Goal: Task Accomplishment & Management: Use online tool/utility

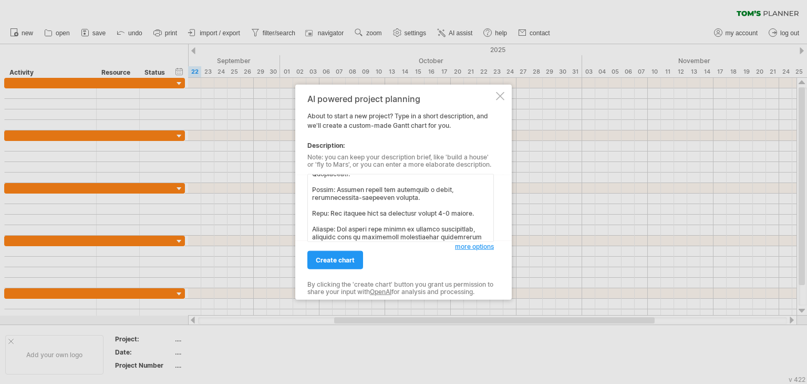
scroll to position [580, 0]
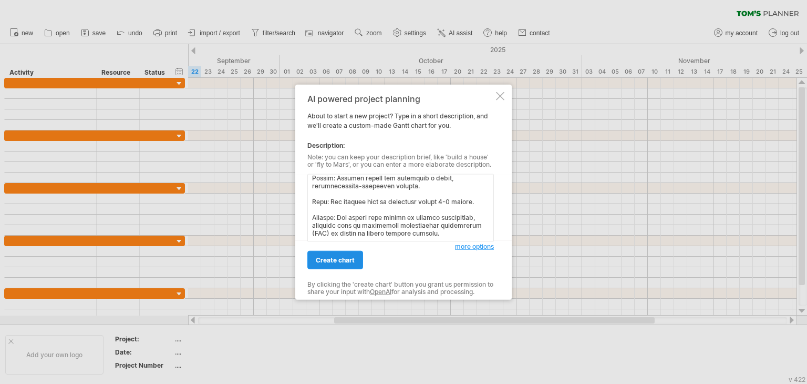
type textarea "helmet detection system is an AI-powered solution designed to automatically det…"
click at [321, 264] on link "create chart" at bounding box center [335, 260] width 56 height 18
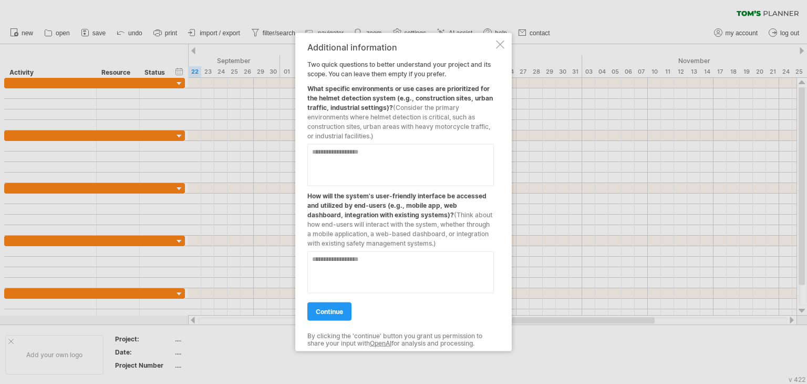
click at [365, 127] on span "(Consider the primary environments where helmet detection is critical, such as …" at bounding box center [398, 122] width 183 height 36
drag, startPoint x: 365, startPoint y: 127, endPoint x: 374, endPoint y: 129, distance: 9.3
click at [374, 129] on span "(Consider the primary environments where helmet detection is critical, such as …" at bounding box center [398, 122] width 183 height 36
click at [344, 154] on textarea at bounding box center [400, 165] width 187 height 42
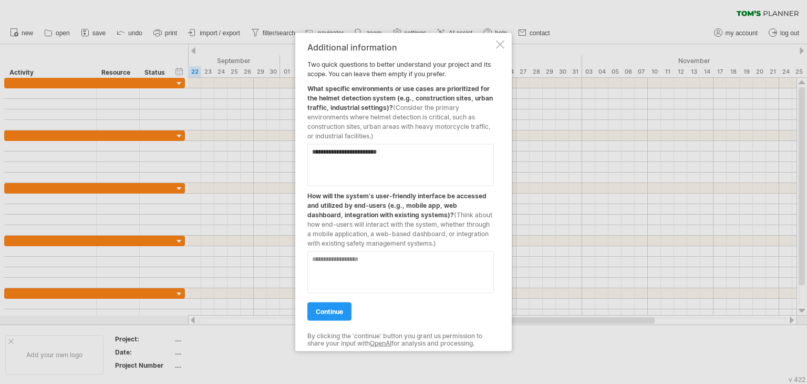
type textarea "**********"
click at [332, 263] on textarea at bounding box center [400, 272] width 187 height 42
type textarea "***"
click at [329, 311] on span "continue" at bounding box center [329, 311] width 27 height 8
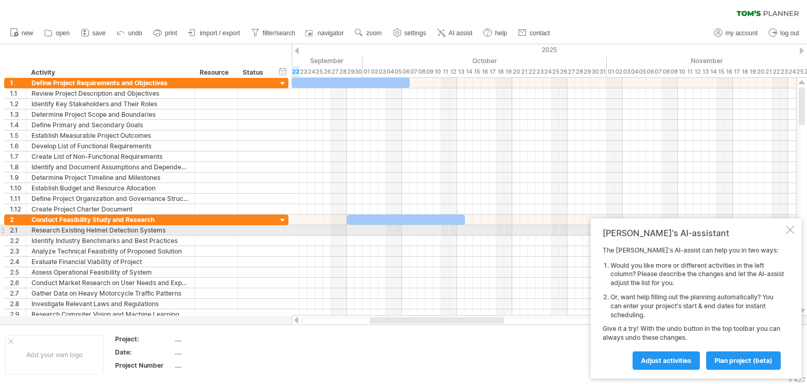
click at [788, 228] on div at bounding box center [790, 229] width 8 height 8
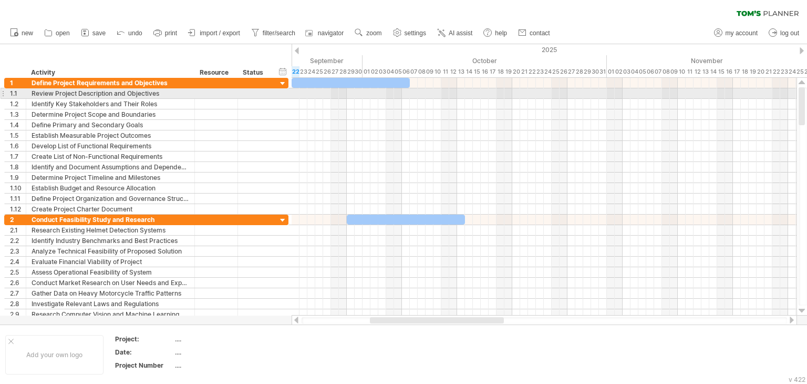
drag, startPoint x: 803, startPoint y: 114, endPoint x: 803, endPoint y: 90, distance: 23.7
click at [803, 90] on div at bounding box center [802, 106] width 6 height 38
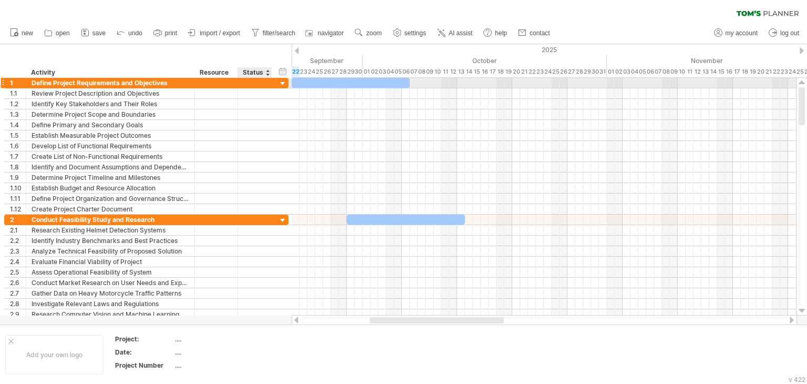
click at [281, 82] on div at bounding box center [283, 84] width 10 height 10
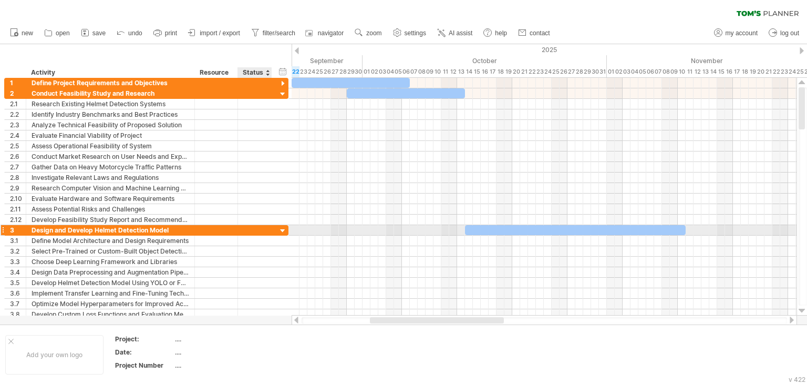
click at [278, 226] on div at bounding box center [283, 231] width 10 height 10
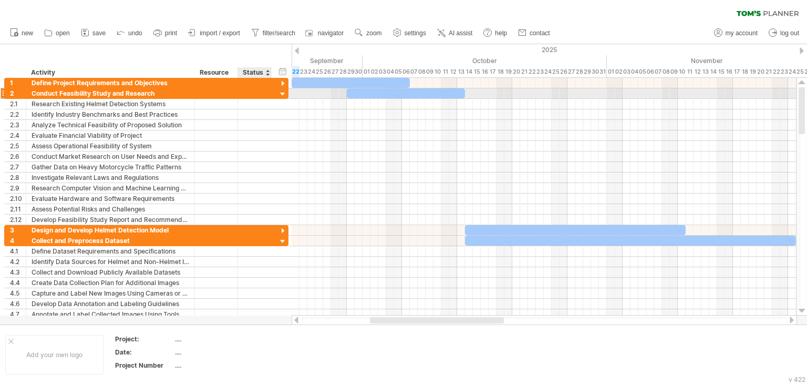
click at [281, 94] on div at bounding box center [283, 94] width 10 height 10
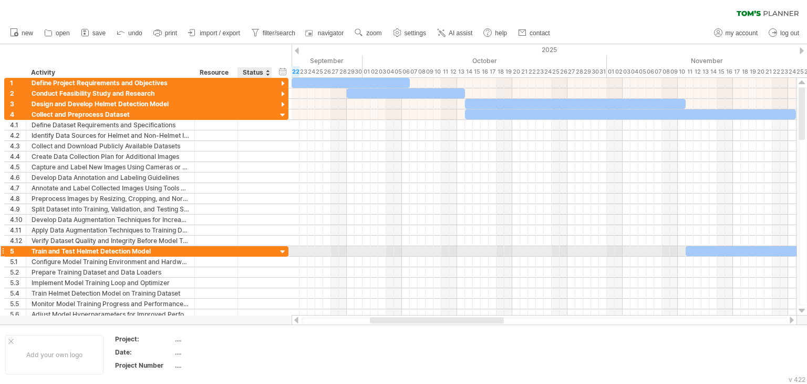
click at [280, 249] on div at bounding box center [283, 252] width 10 height 10
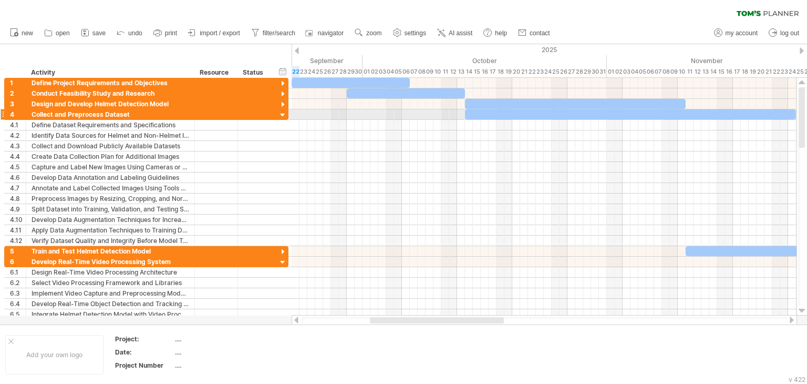
click at [281, 113] on div at bounding box center [283, 115] width 10 height 10
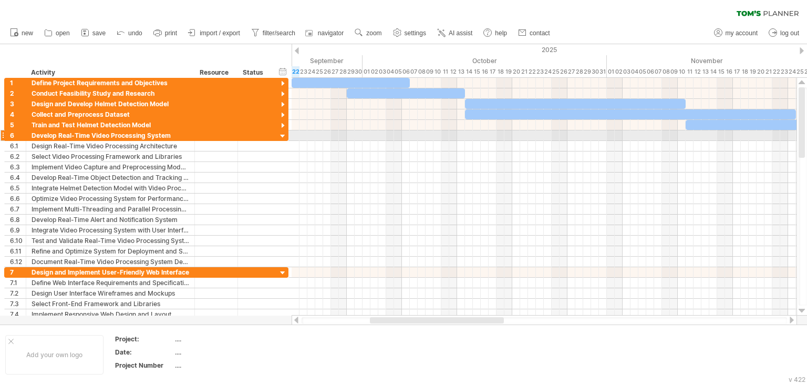
click at [281, 135] on div at bounding box center [283, 136] width 10 height 10
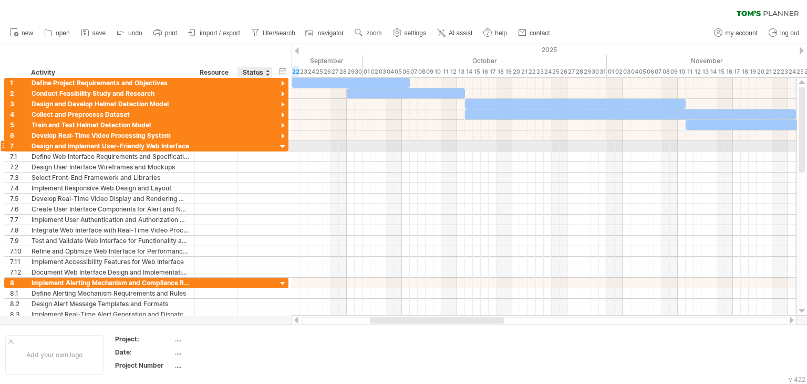
click at [282, 144] on div at bounding box center [283, 147] width 10 height 10
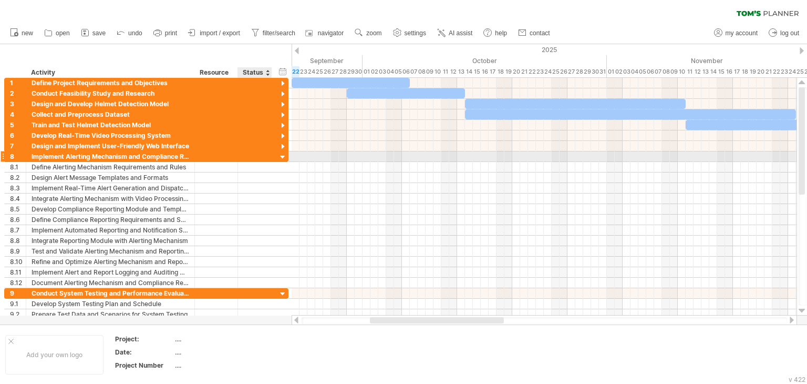
click at [282, 154] on div at bounding box center [283, 157] width 10 height 10
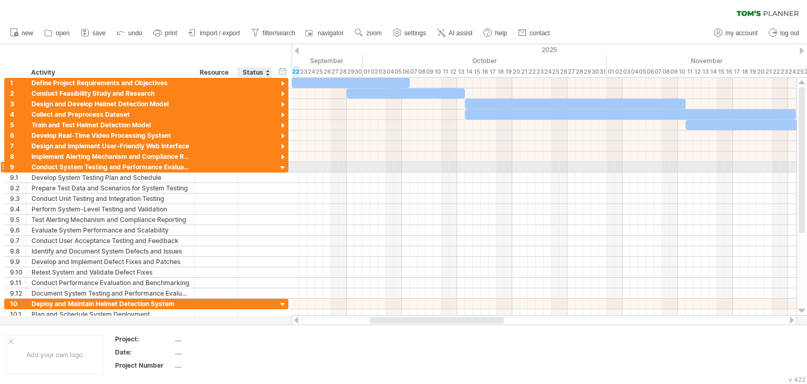
click at [281, 166] on div at bounding box center [283, 168] width 10 height 10
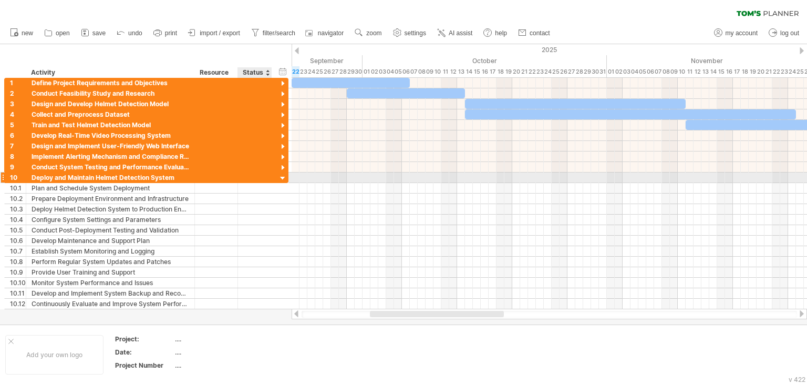
click at [282, 177] on div at bounding box center [283, 178] width 10 height 10
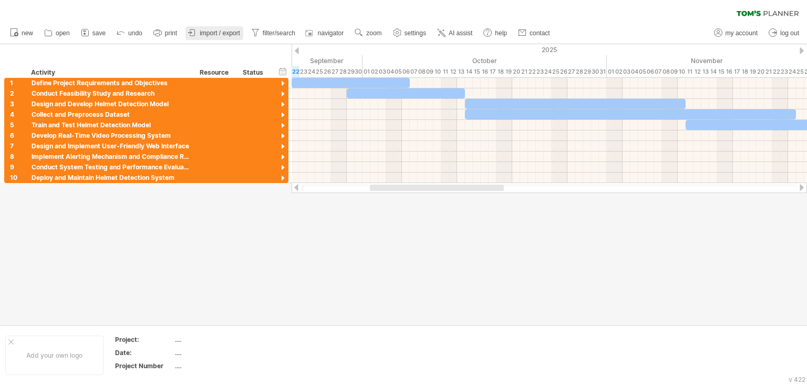
click at [215, 34] on span "import / export" at bounding box center [220, 32] width 40 height 7
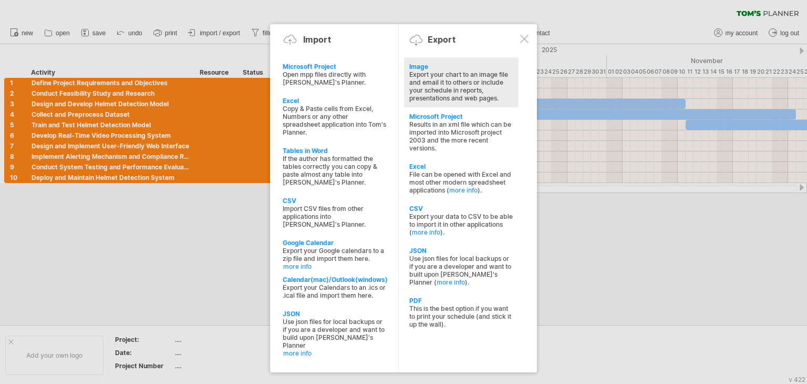
click at [474, 75] on div "Export your chart to an image file and email it to others or include your sched…" at bounding box center [461, 86] width 104 height 32
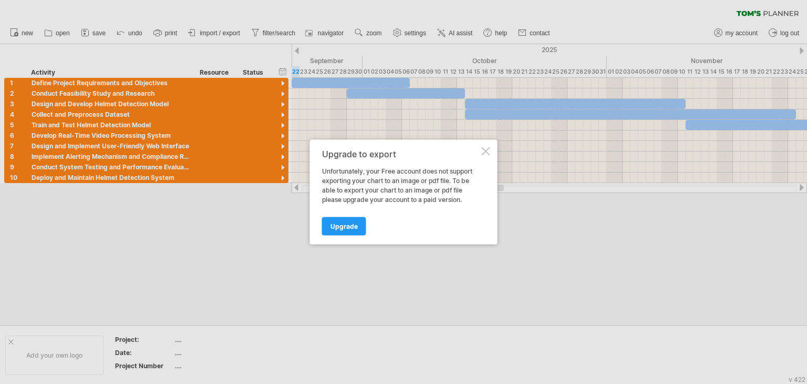
click at [485, 152] on div at bounding box center [486, 151] width 8 height 8
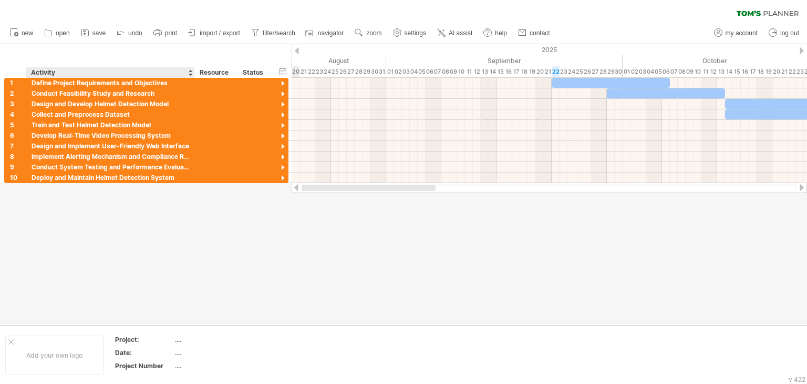
drag, startPoint x: 456, startPoint y: 190, endPoint x: 162, endPoint y: 282, distance: 307.8
click at [162, 282] on div "Trying to reach [DOMAIN_NAME] Connected again... 0% clear filter new 1" at bounding box center [403, 192] width 807 height 384
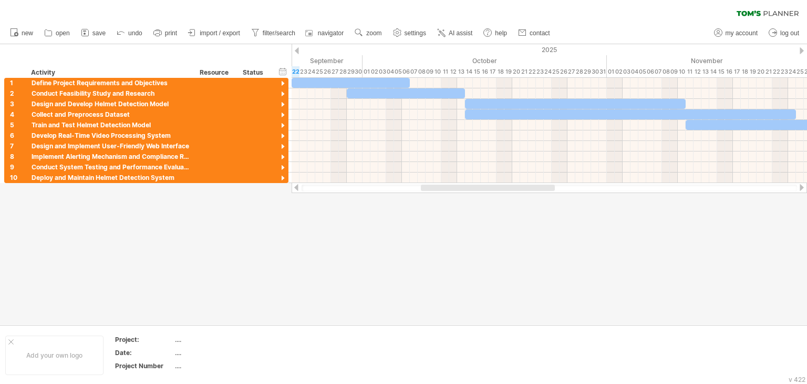
drag, startPoint x: 461, startPoint y: 188, endPoint x: 520, endPoint y: 191, distance: 59.4
click at [520, 191] on div at bounding box center [549, 187] width 495 height 7
click at [195, 36] on icon at bounding box center [192, 32] width 11 height 11
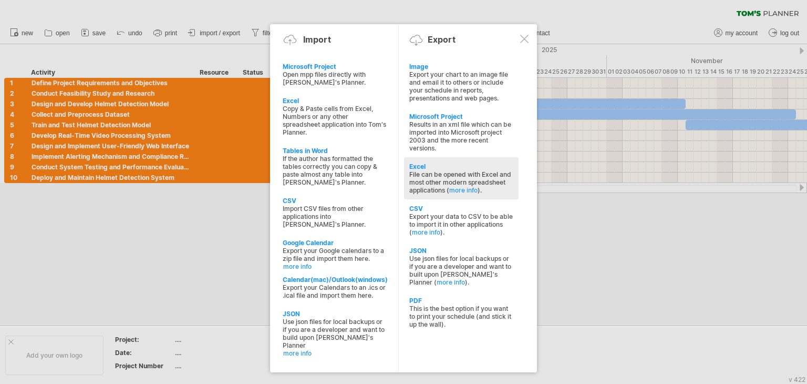
click at [438, 177] on div "File can be opened with Excel and most other modern spreadsheet applications ( …" at bounding box center [461, 182] width 104 height 24
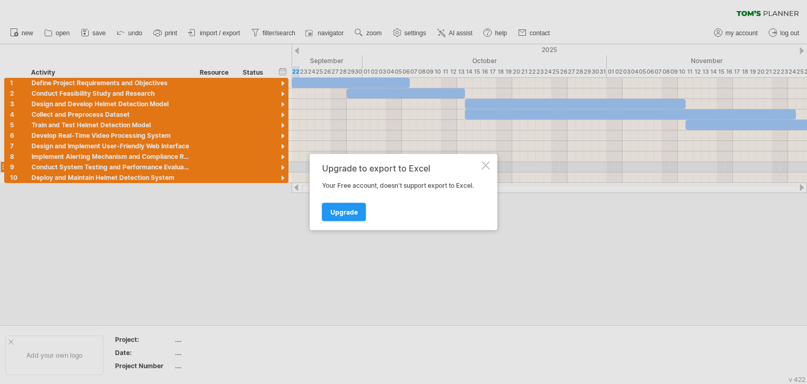
click at [485, 163] on div at bounding box center [486, 165] width 8 height 8
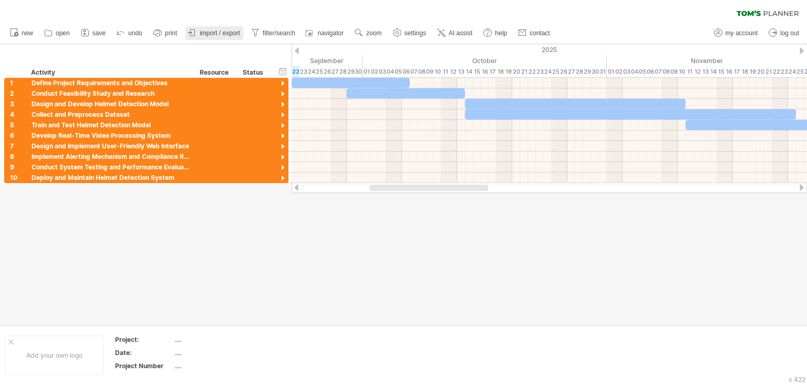
click at [220, 33] on span "import / export" at bounding box center [220, 32] width 40 height 7
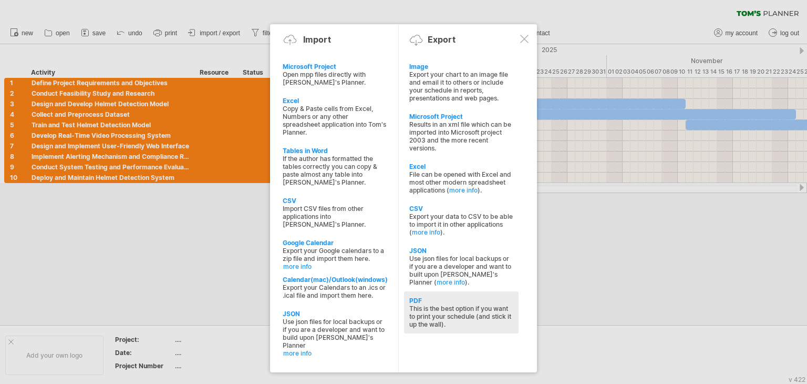
click at [442, 314] on div "This is the best option if you want to print your schedule (and stick it up the…" at bounding box center [461, 316] width 104 height 24
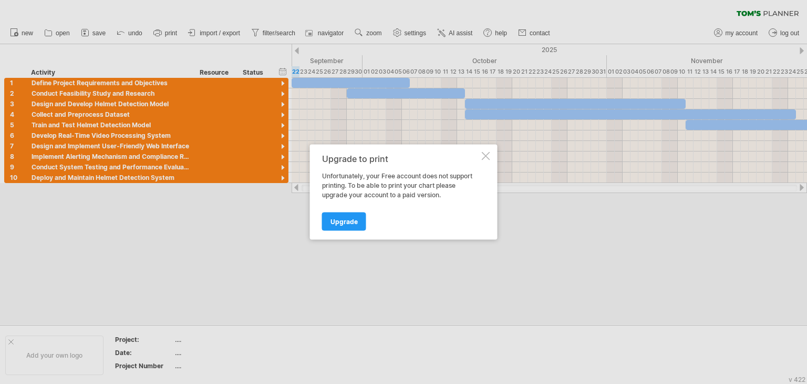
click at [488, 154] on div at bounding box center [486, 156] width 8 height 8
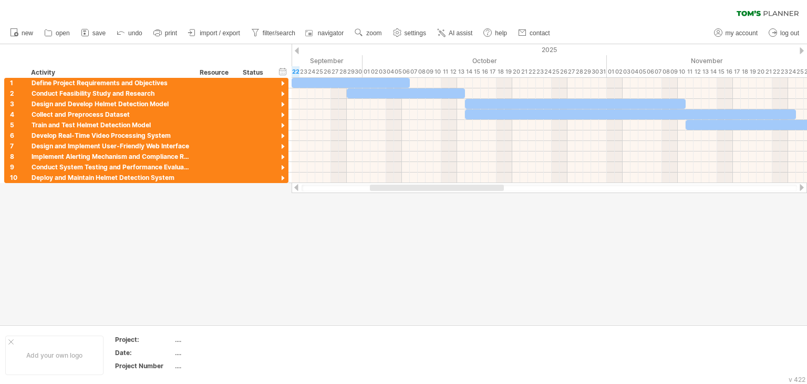
click at [803, 186] on div at bounding box center [802, 187] width 8 height 7
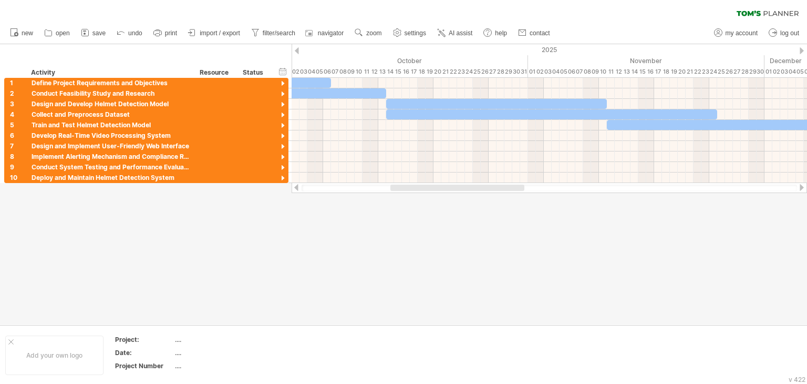
click at [803, 186] on div at bounding box center [802, 187] width 8 height 7
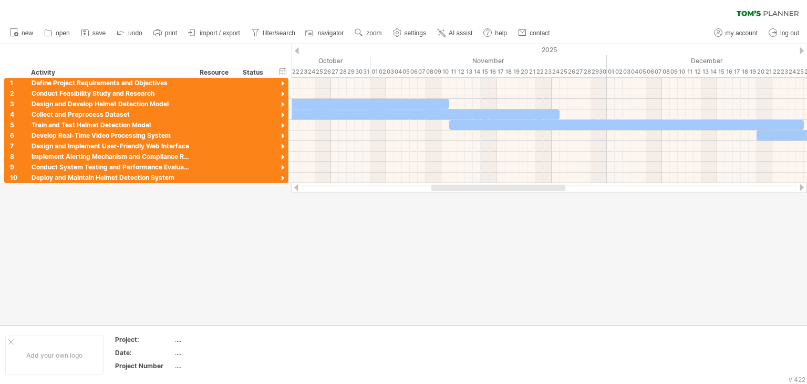
click at [803, 186] on div at bounding box center [802, 187] width 8 height 7
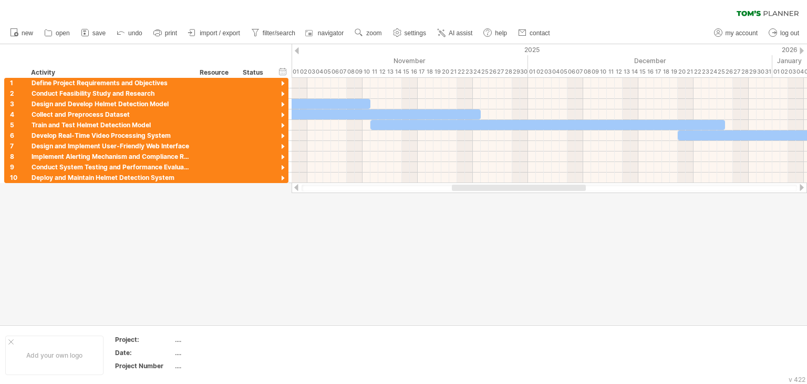
click at [803, 186] on div at bounding box center [802, 187] width 8 height 7
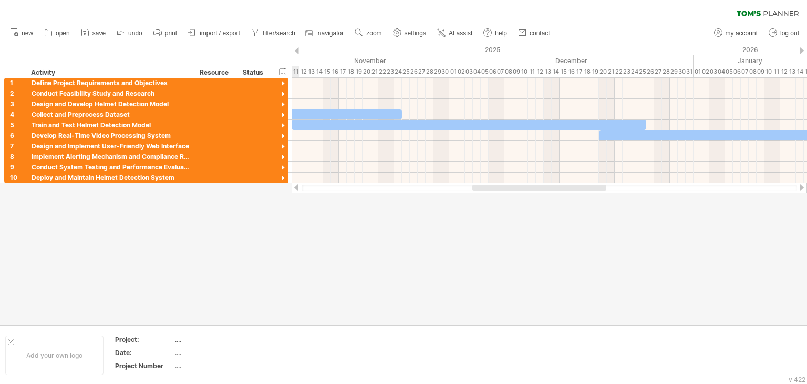
click at [803, 186] on div at bounding box center [802, 187] width 8 height 7
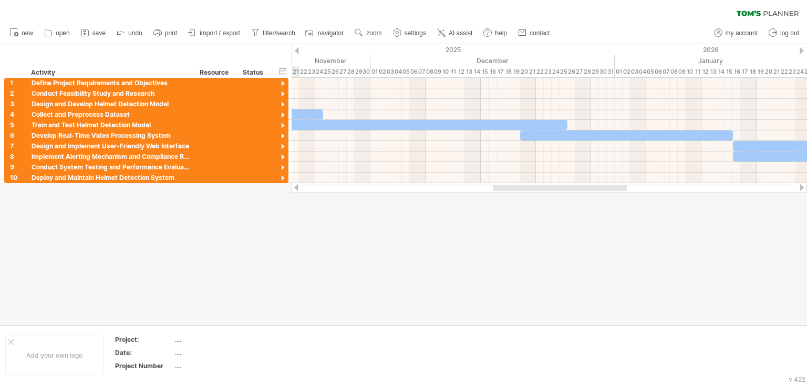
click at [803, 186] on div at bounding box center [802, 187] width 8 height 7
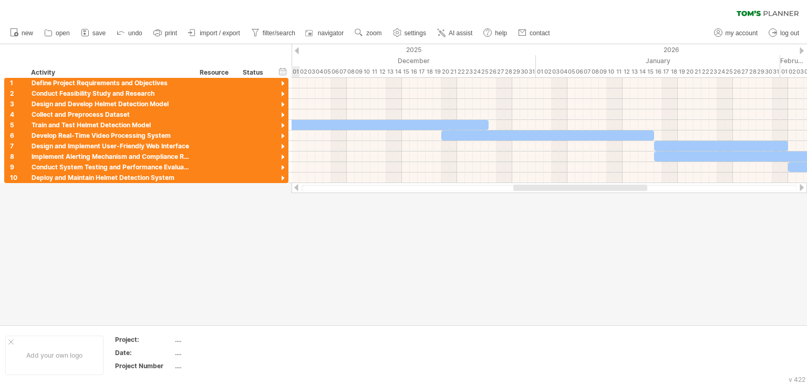
click at [803, 186] on div at bounding box center [802, 187] width 8 height 7
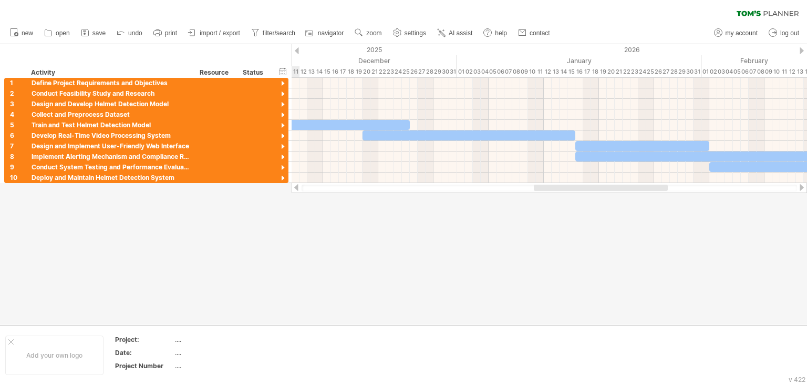
click at [803, 186] on div at bounding box center [802, 187] width 8 height 7
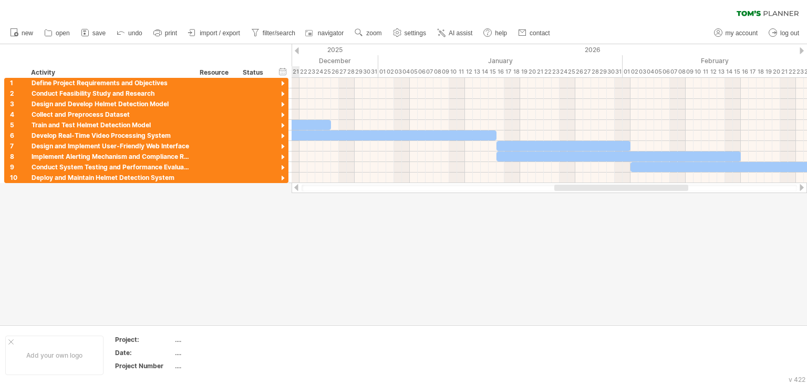
click at [803, 186] on div at bounding box center [802, 187] width 8 height 7
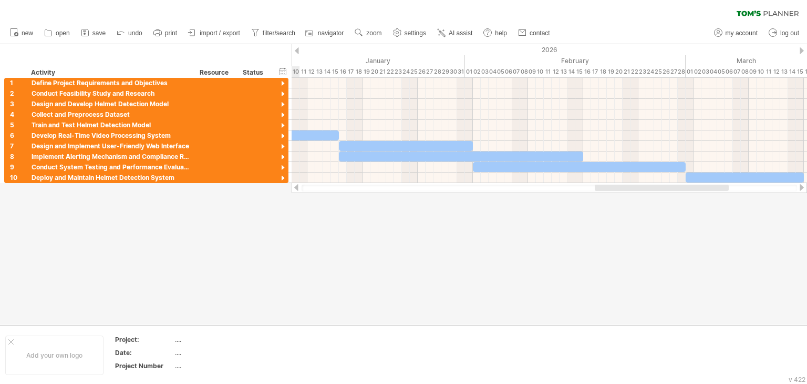
click at [803, 186] on div at bounding box center [802, 187] width 8 height 7
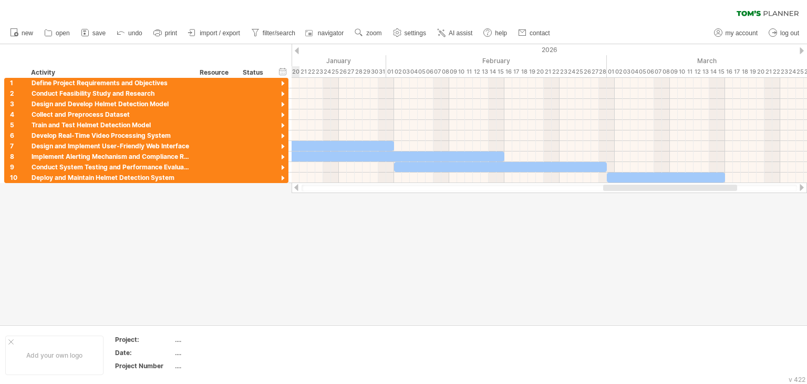
click at [803, 186] on div at bounding box center [802, 187] width 8 height 7
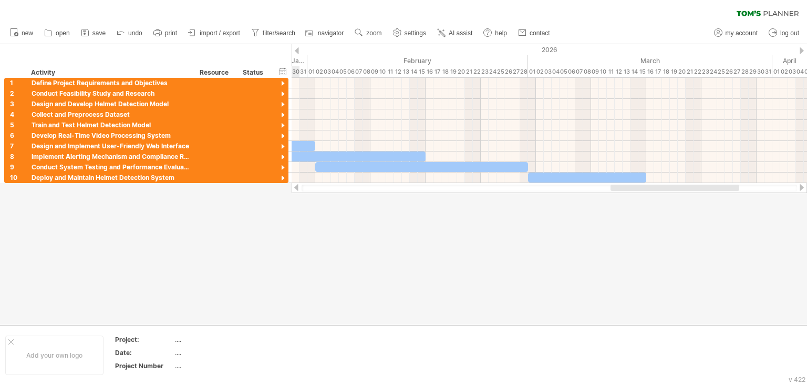
click at [803, 186] on div at bounding box center [802, 187] width 8 height 7
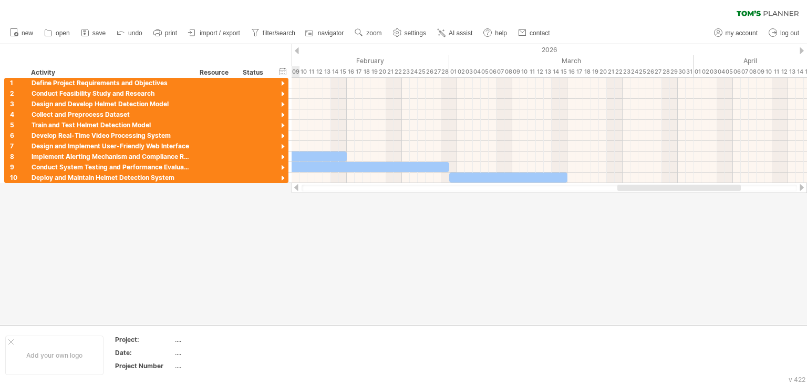
click at [803, 186] on div at bounding box center [802, 187] width 8 height 7
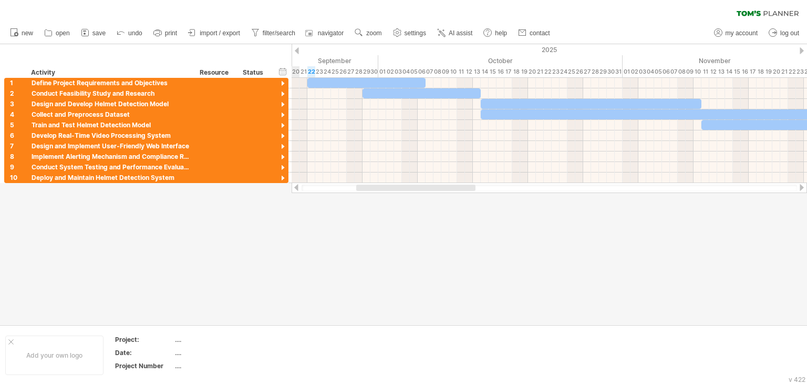
drag, startPoint x: 678, startPoint y: 188, endPoint x: 410, endPoint y: 224, distance: 269.9
click at [410, 224] on div "Trying to reach [DOMAIN_NAME] Connected again... 0% clear filter new 1" at bounding box center [403, 192] width 807 height 384
click at [280, 80] on div at bounding box center [283, 84] width 10 height 10
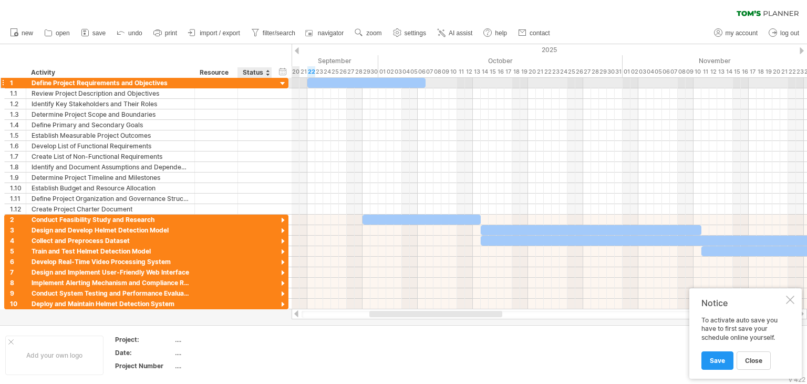
click at [282, 81] on div at bounding box center [283, 84] width 10 height 10
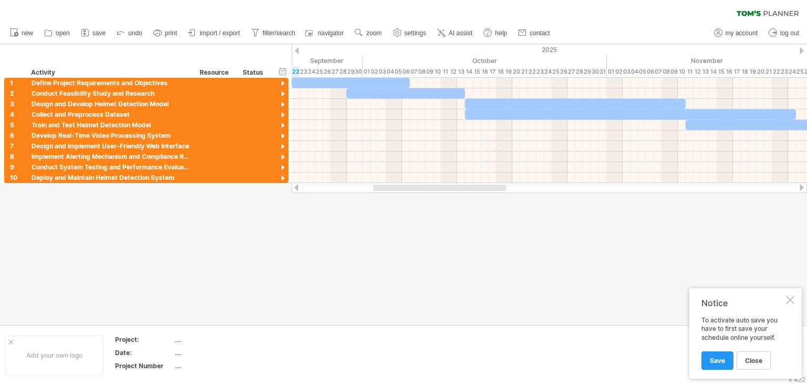
click at [382, 188] on div at bounding box center [439, 187] width 133 height 6
